Goal: Transaction & Acquisition: Obtain resource

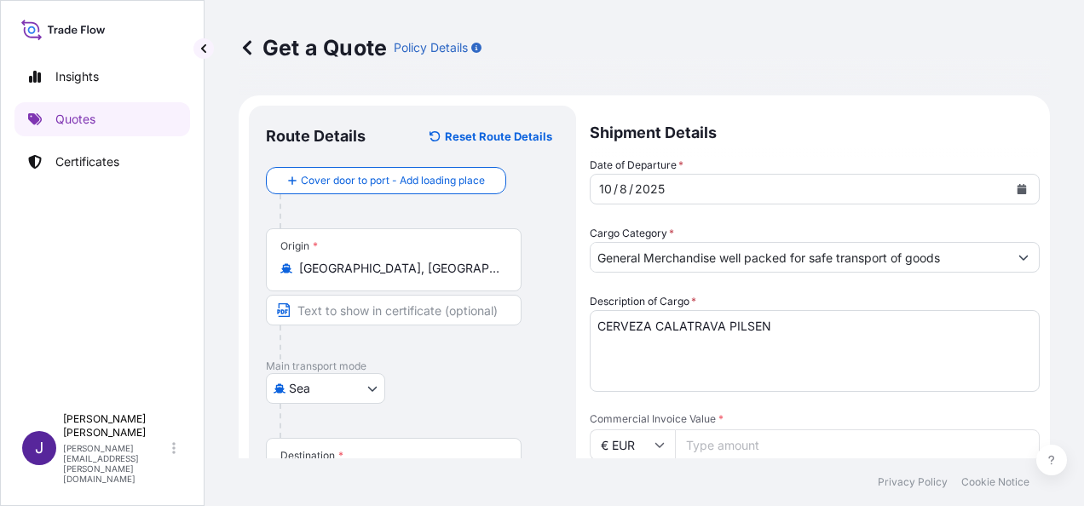
select select "Sea"
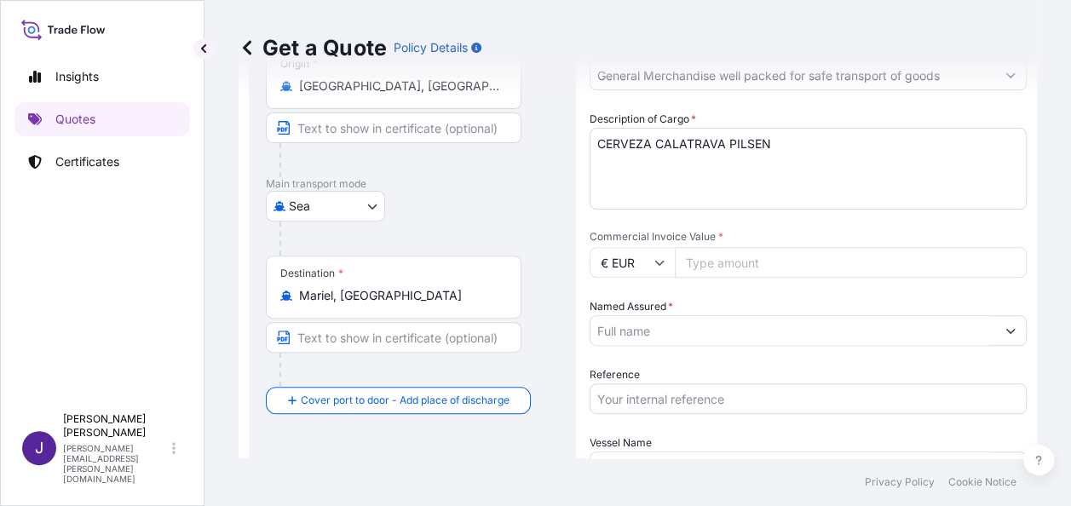
click at [654, 319] on input "Named Assured *" at bounding box center [793, 330] width 405 height 31
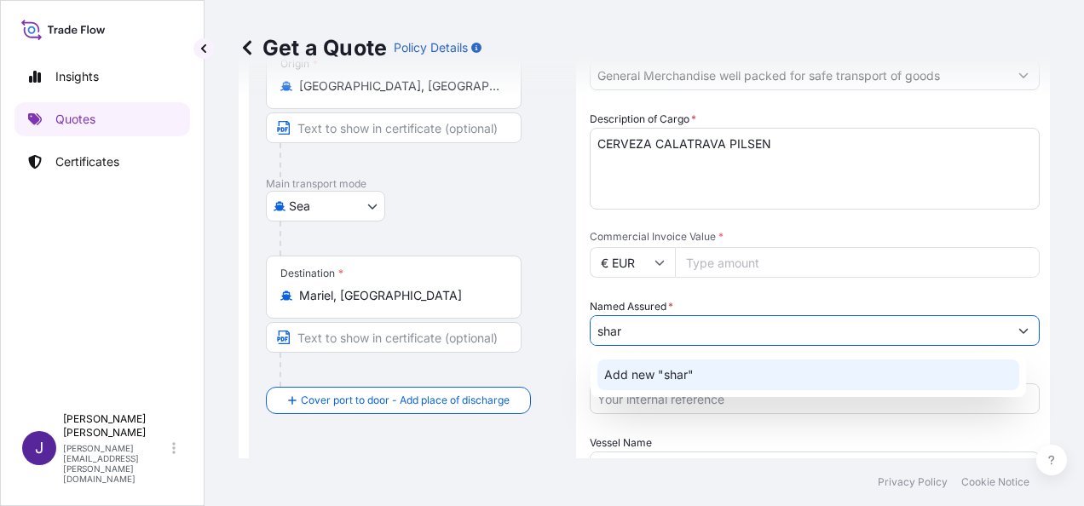
drag, startPoint x: 640, startPoint y: 335, endPoint x: 553, endPoint y: 339, distance: 87.0
click at [553, 339] on form "Route Details Reset Route Details Cover door to port - Add loading place Place …" at bounding box center [644, 300] width 811 height 775
paste input "SHAR PRODUCTOS ALIMENTAROS S.L."
drag, startPoint x: 794, startPoint y: 331, endPoint x: 839, endPoint y: 332, distance: 44.3
click at [793, 331] on input "SHAR PRODUCTOS ALIMENTAROS S.L." at bounding box center [800, 330] width 418 height 31
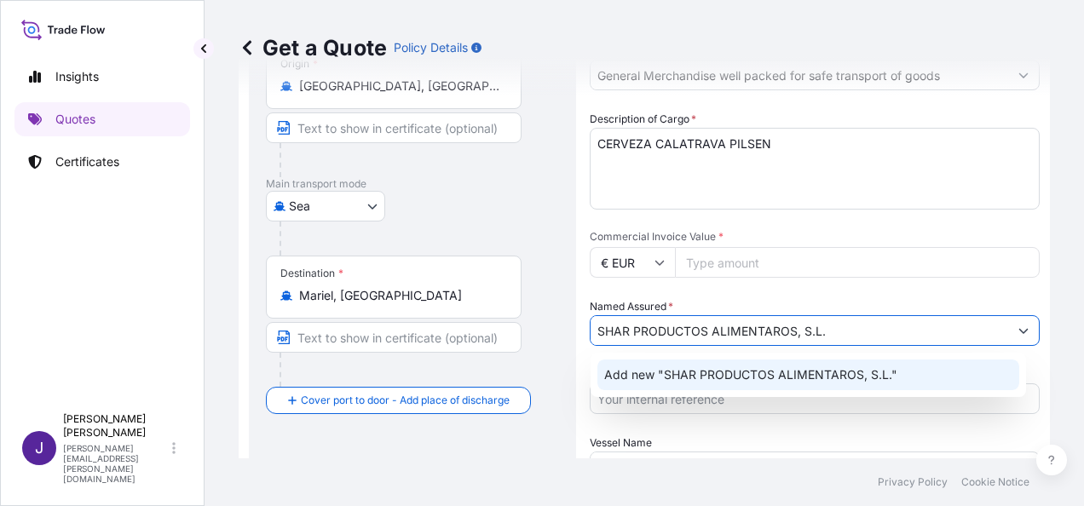
click at [837, 378] on span "Add new "SHAR PRODUCTOS ALIMENTAROS, S.L."" at bounding box center [750, 374] width 293 height 17
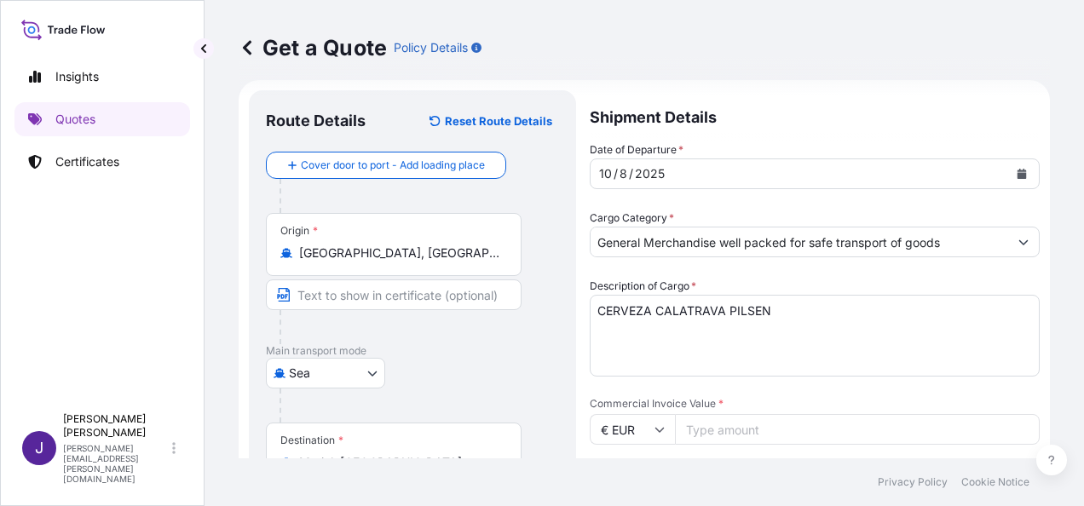
scroll to position [12, 0]
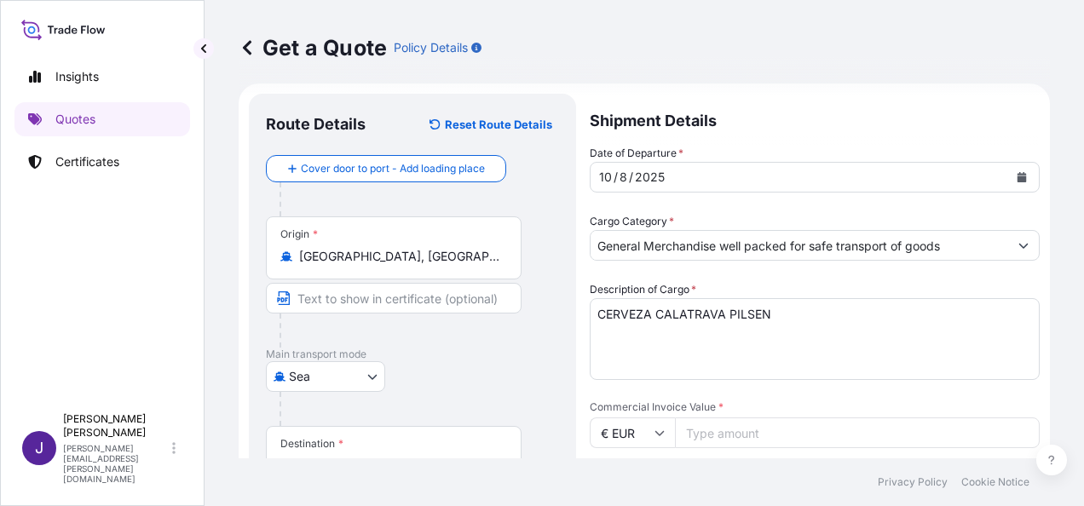
type input "SHAR PRODUCTOS ALIMENTAROS, S.L."
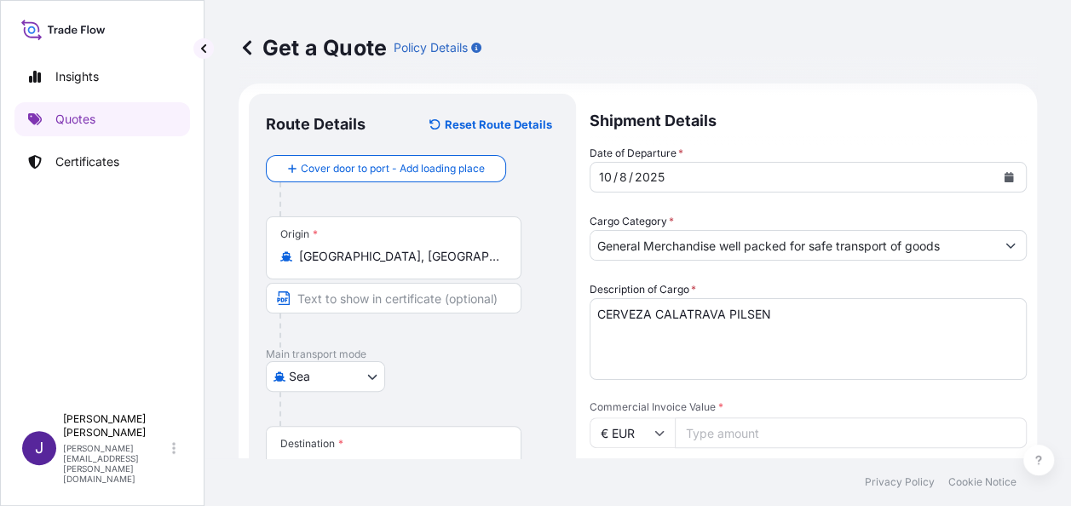
click at [750, 432] on input "Commercial Invoice Value *" at bounding box center [851, 433] width 352 height 31
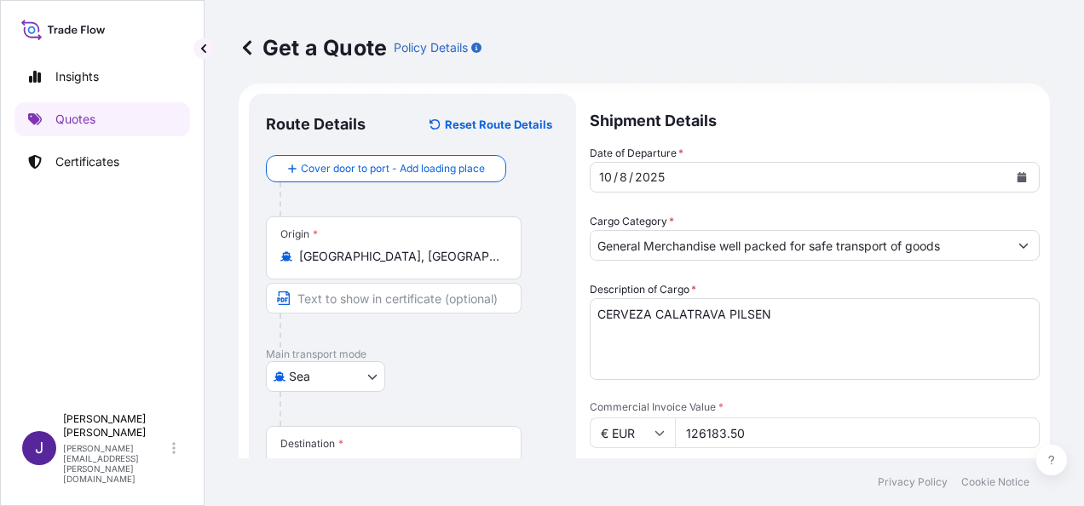
click at [808, 426] on input "126183.50" at bounding box center [857, 433] width 365 height 31
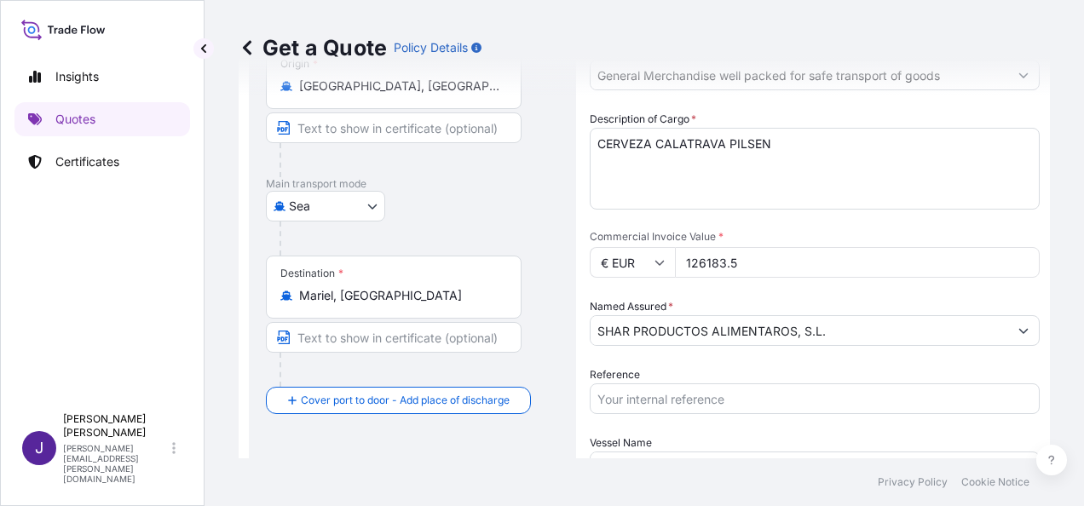
type input "126183.50"
click at [775, 400] on input "Reference" at bounding box center [815, 398] width 450 height 31
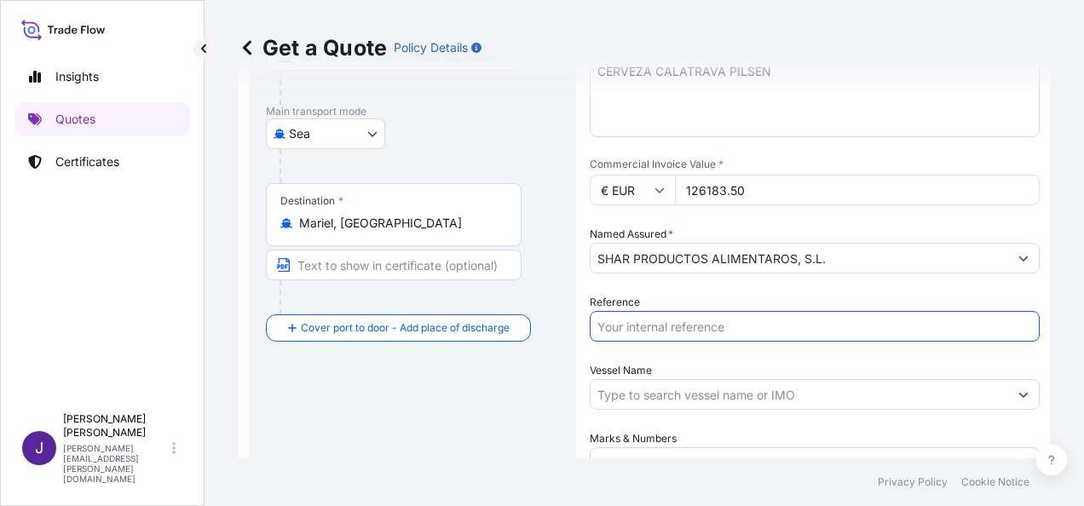
scroll to position [353, 0]
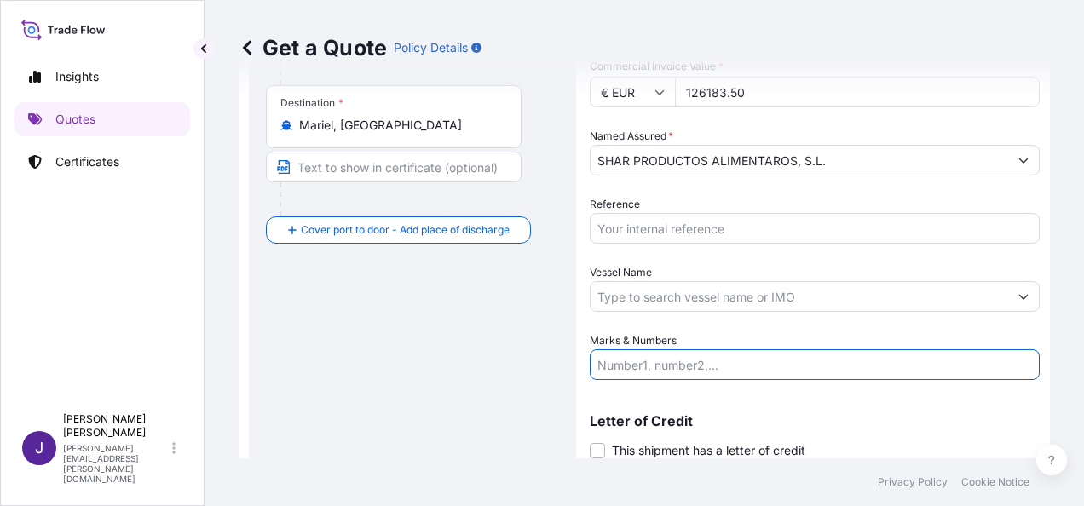
click at [670, 361] on input "Marks & Numbers" at bounding box center [815, 364] width 450 height 31
paste input "FCL CONTAINER 20'DV TEMU3340329 SEAL: 0211555 - 2.418 BOX 20.335,380 Kg, 20'DV …"
type input "FCL CONTAINER 20'DV TEMU3340329 SEAL: 0211555 - 2.418 BOX 20.335,380 Kg, 20'DV …"
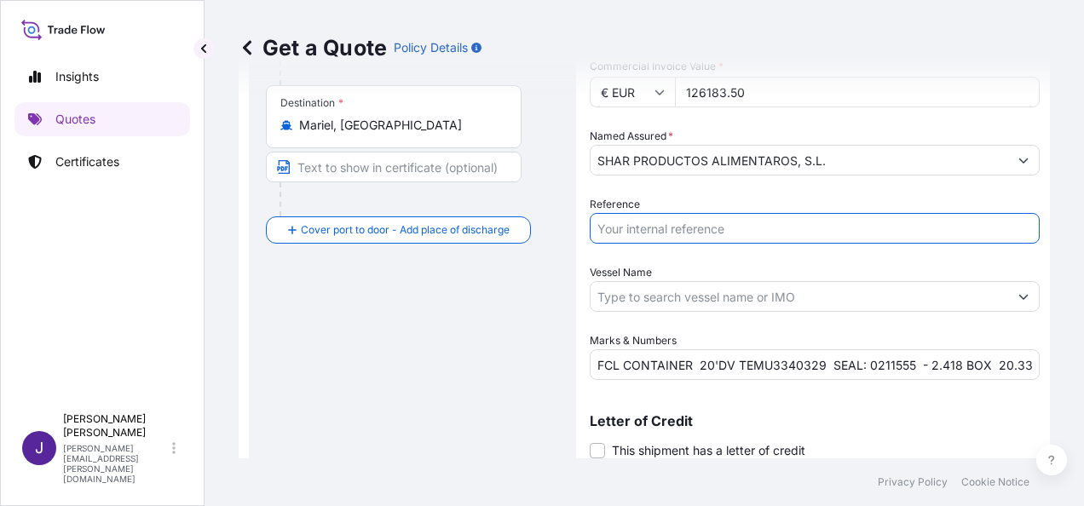
click at [821, 217] on input "Reference" at bounding box center [815, 228] width 450 height 31
click at [636, 235] on input "Reference" at bounding box center [815, 228] width 450 height 31
type input "55535"
click at [666, 290] on input "Vessel Name" at bounding box center [800, 296] width 418 height 31
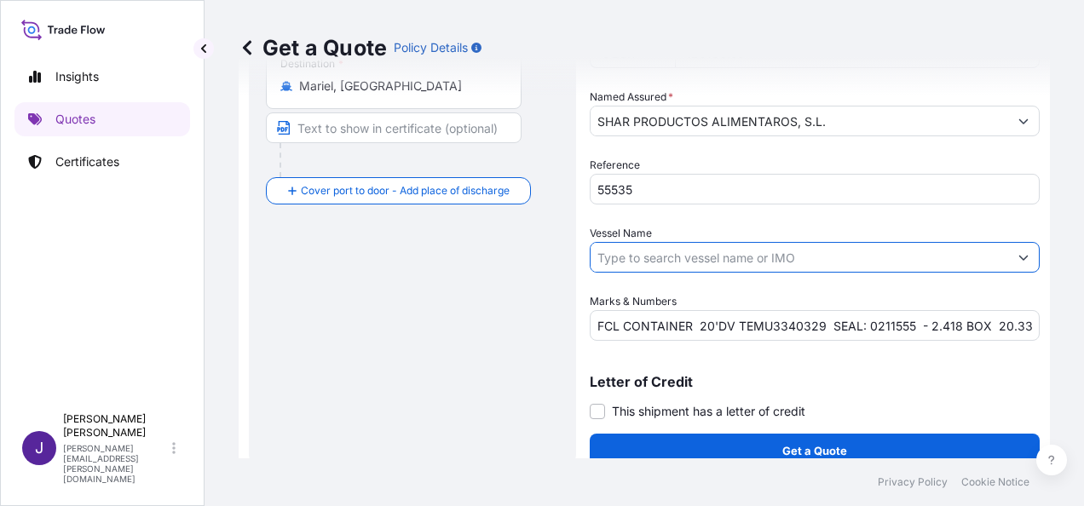
scroll to position [411, 0]
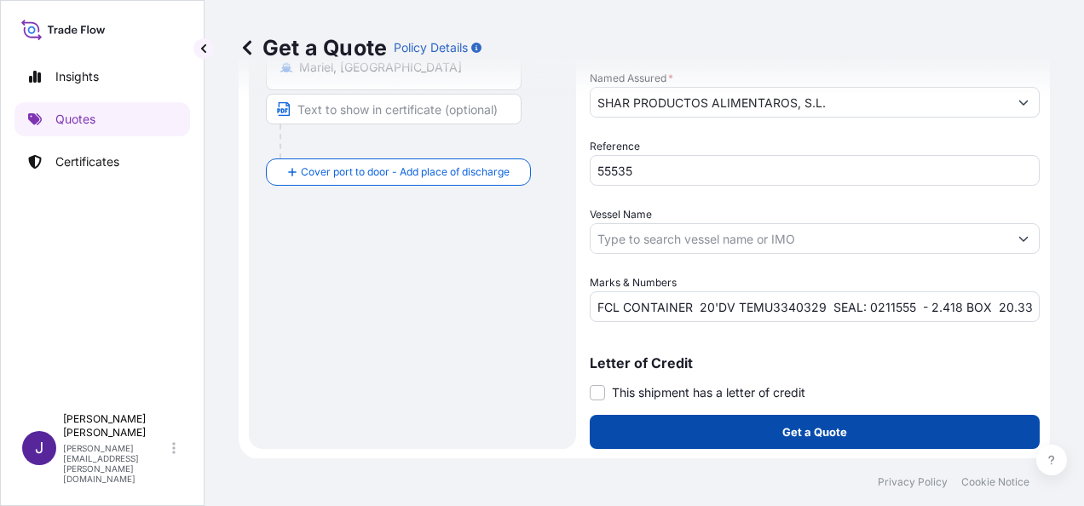
click at [789, 435] on p "Get a Quote" at bounding box center [814, 432] width 65 height 17
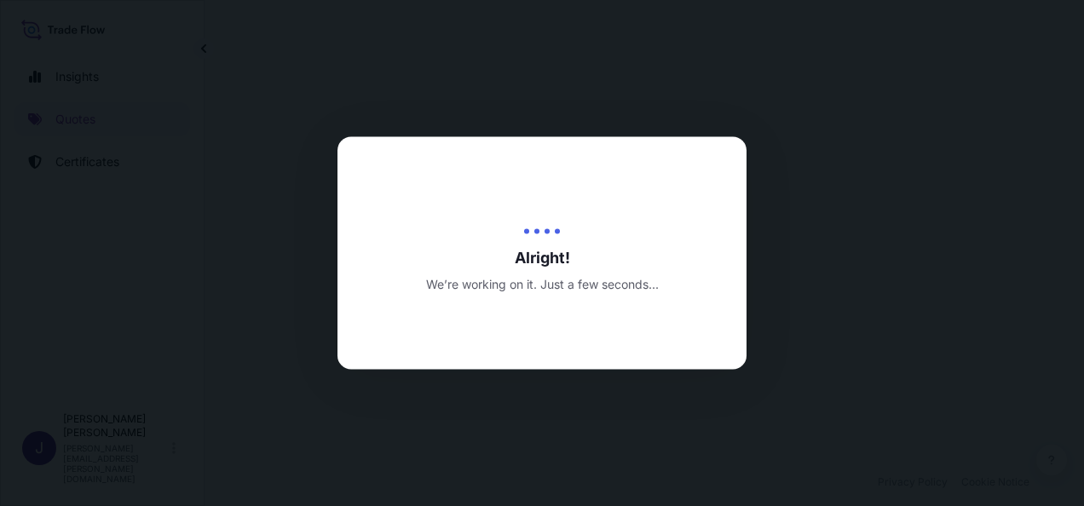
select select "Sea"
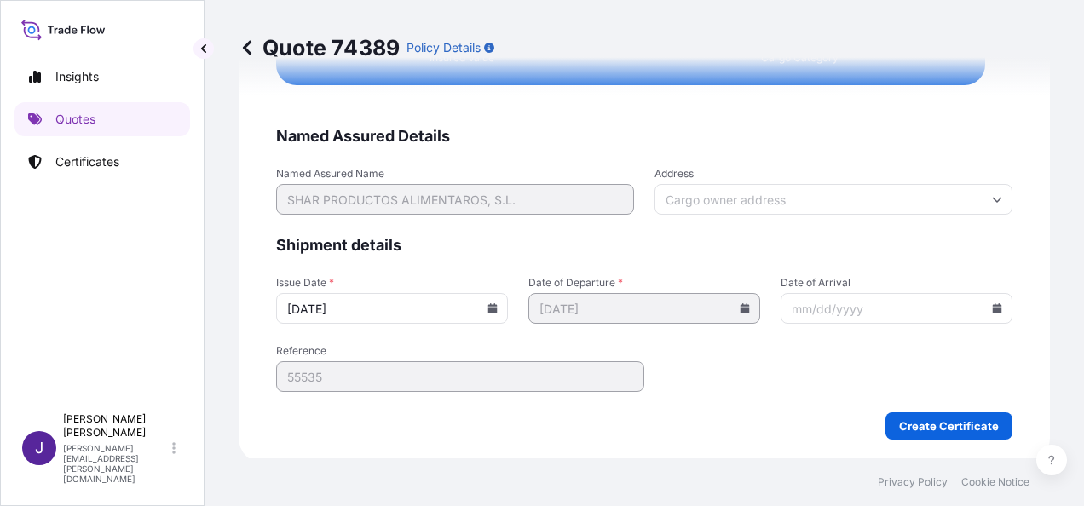
scroll to position [3220, 0]
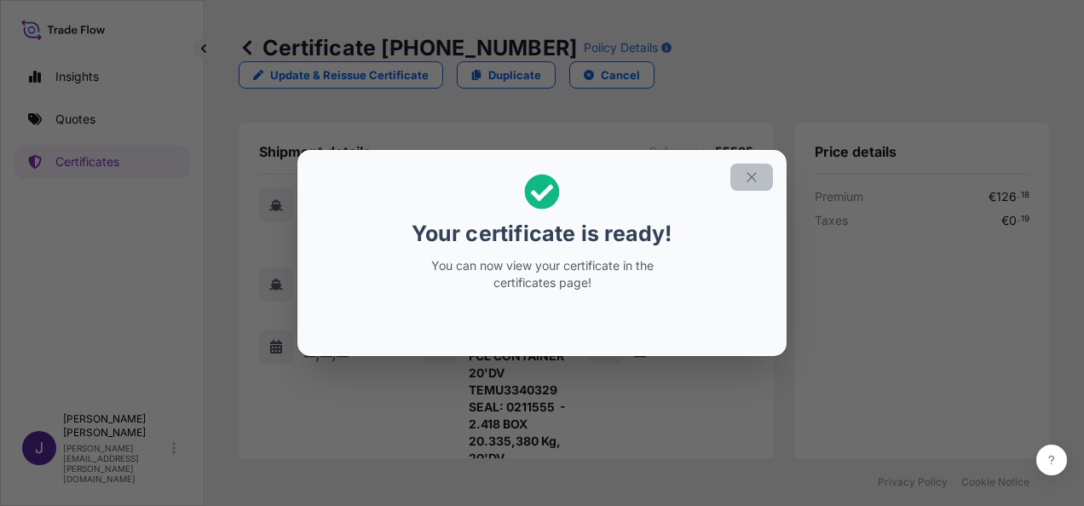
click at [747, 181] on icon "button" at bounding box center [751, 176] width 9 height 9
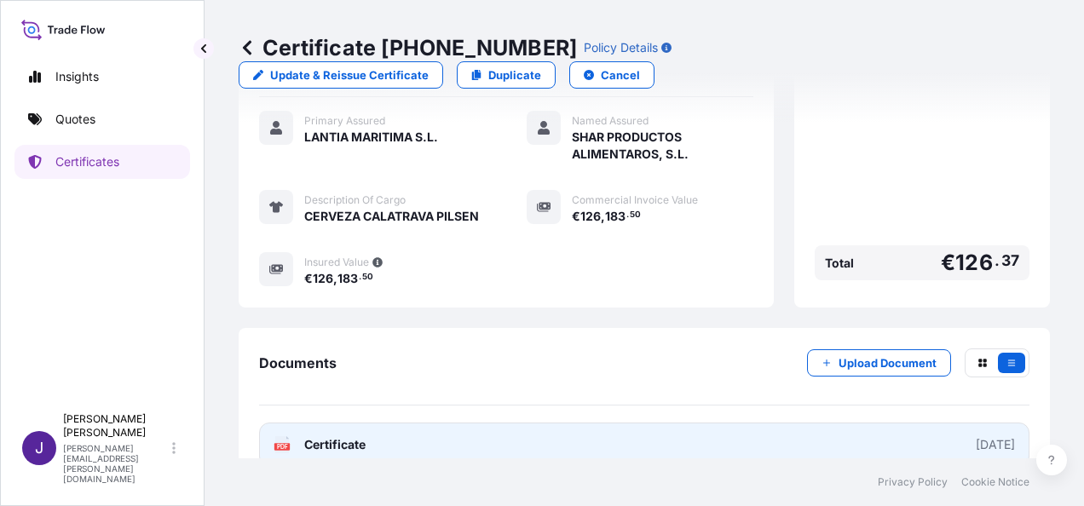
scroll to position [1211, 0]
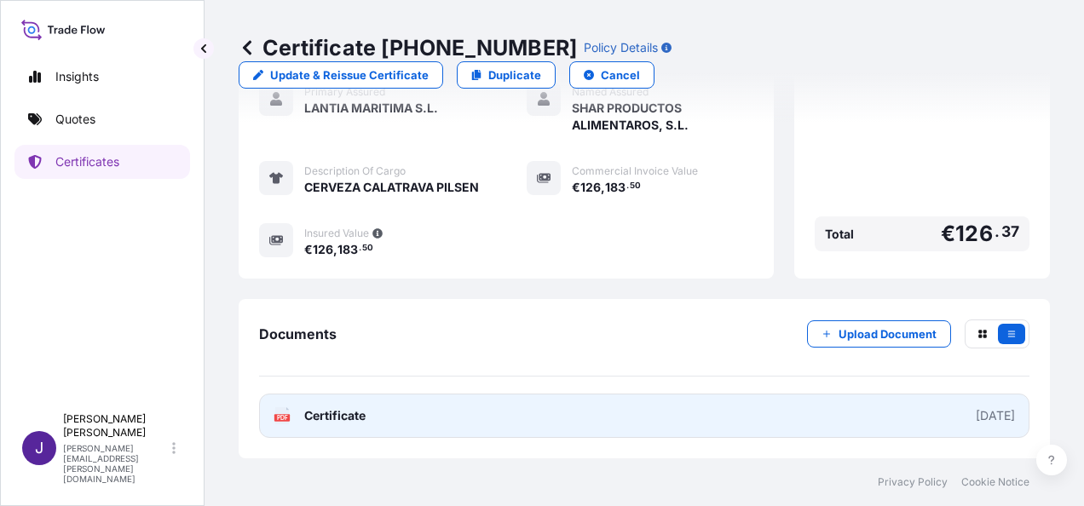
click at [518, 436] on link "PDF Certificate [DATE]" at bounding box center [644, 416] width 770 height 44
